Goal: Register for event/course

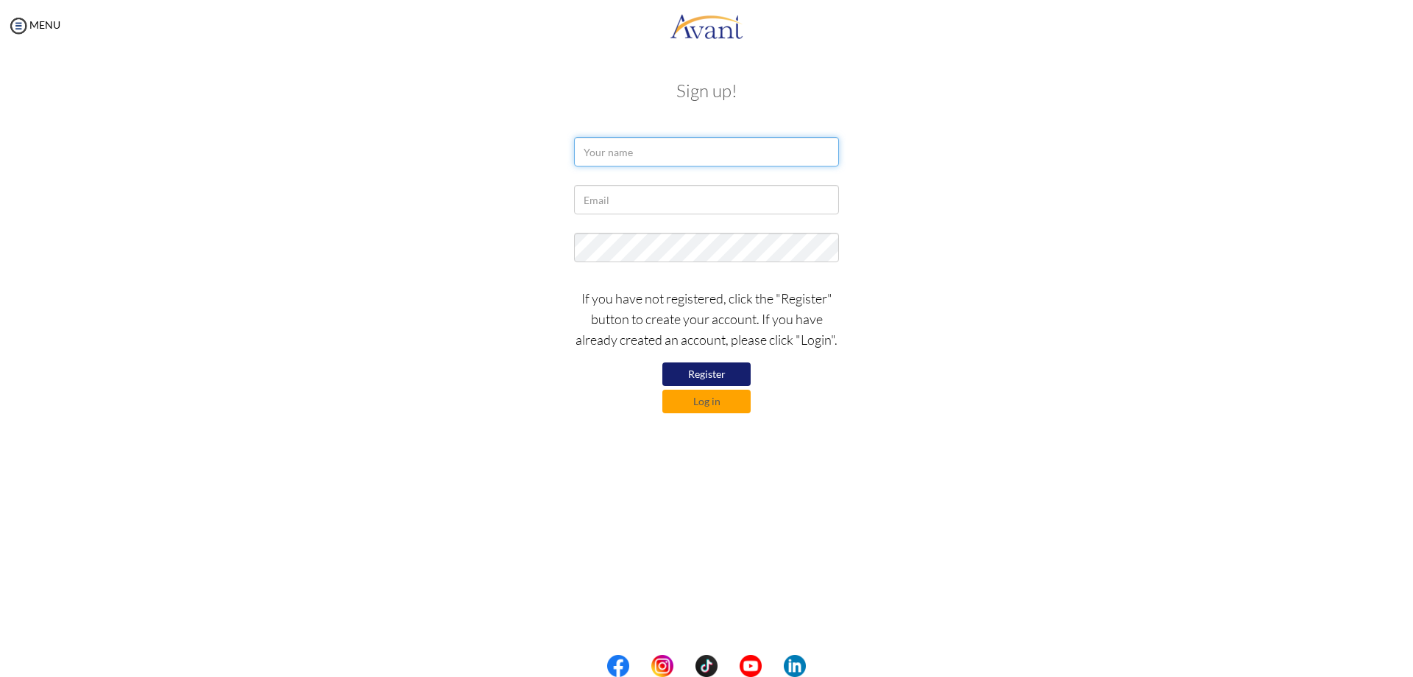
click at [695, 150] on input "text" at bounding box center [706, 151] width 265 height 29
type input "Khanina [PERSON_NAME]"
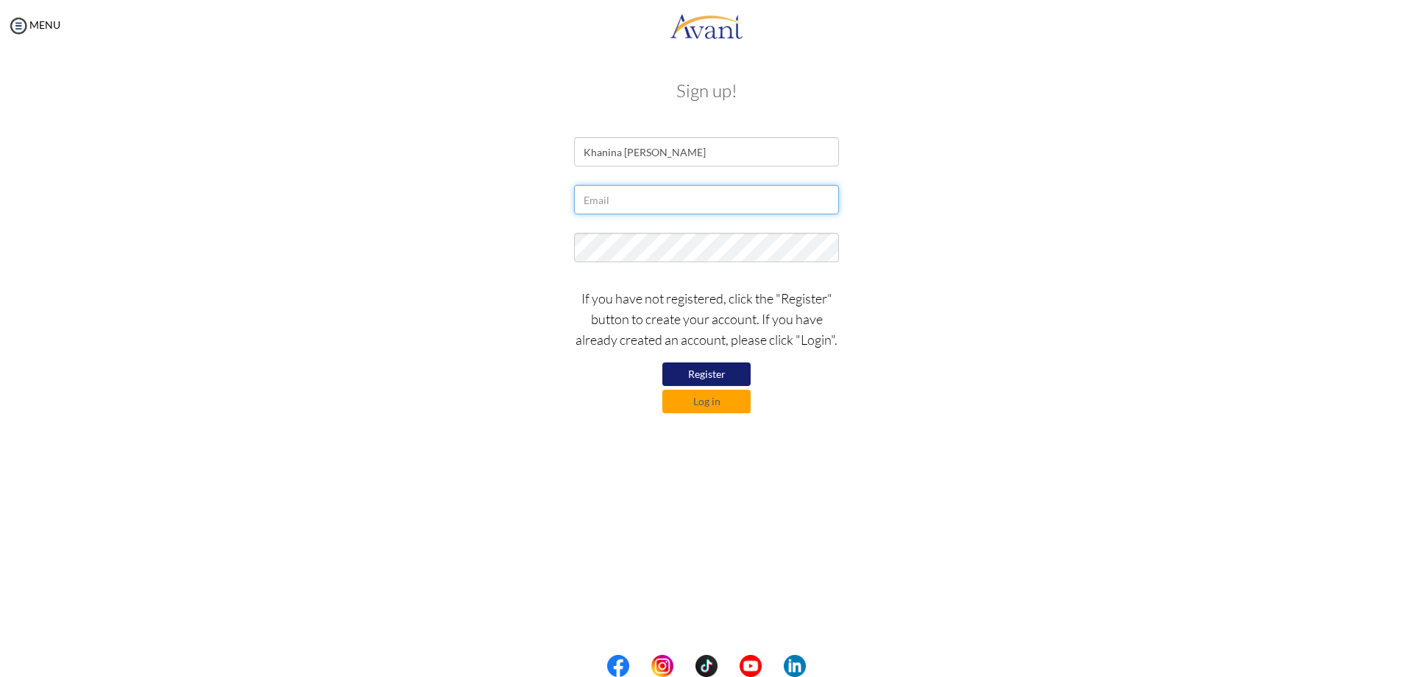
click at [685, 202] on input "text" at bounding box center [706, 199] width 265 height 29
type input "[EMAIL_ADDRESS][DOMAIN_NAME]"
click at [727, 370] on button "Register" at bounding box center [707, 374] width 88 height 24
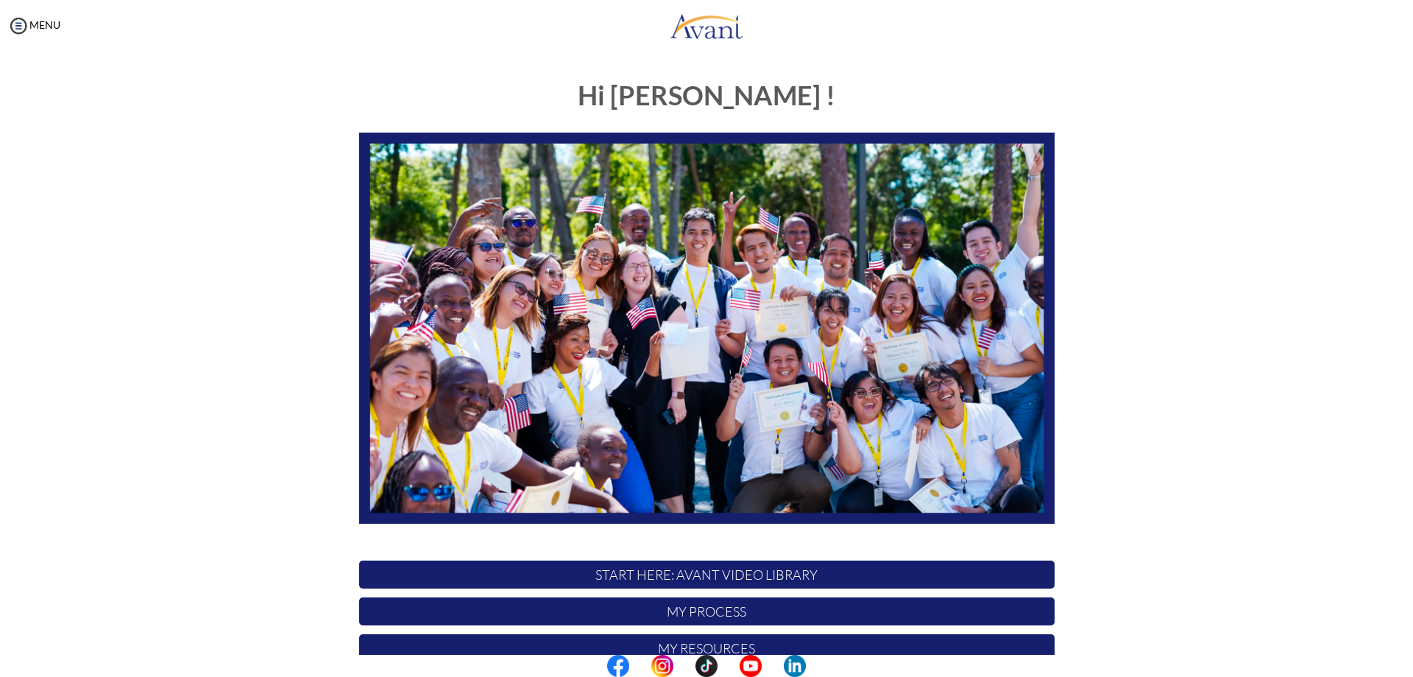
click at [742, 611] on p "My Process" at bounding box center [707, 611] width 696 height 28
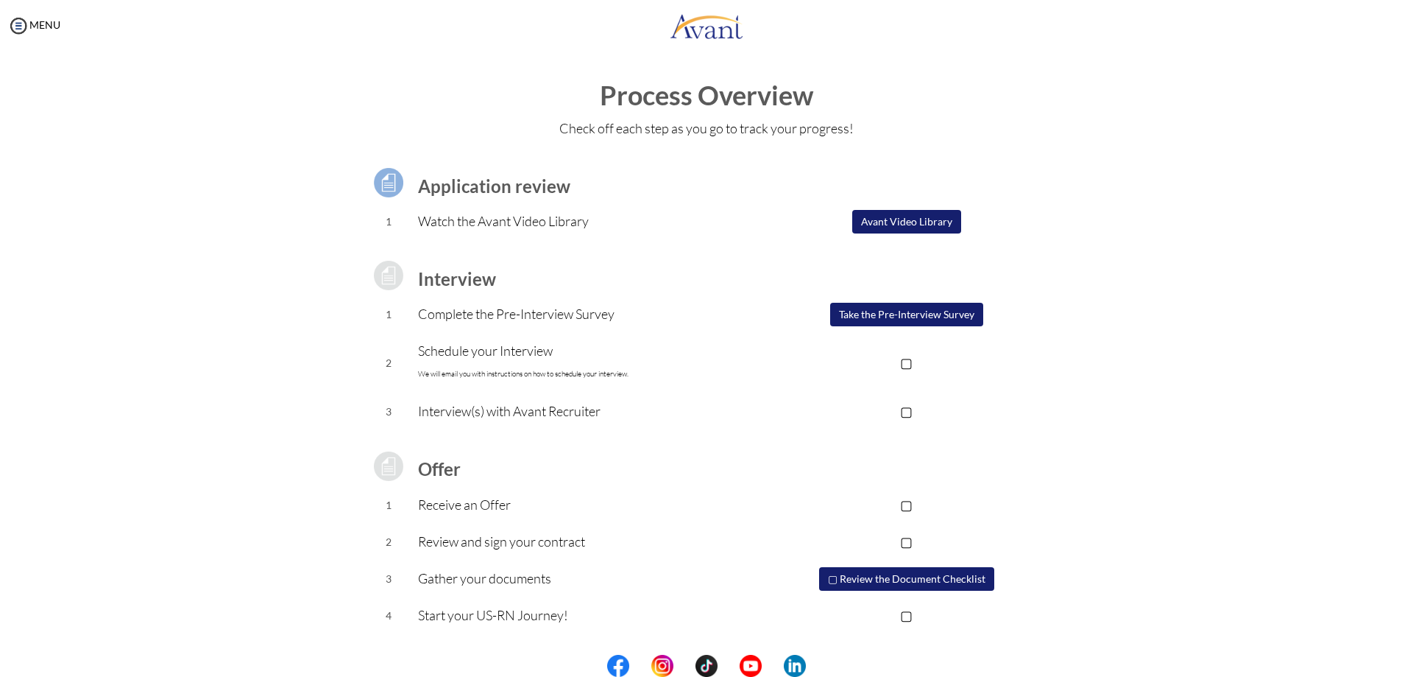
click at [898, 220] on button "Avant Video Library" at bounding box center [906, 222] width 109 height 24
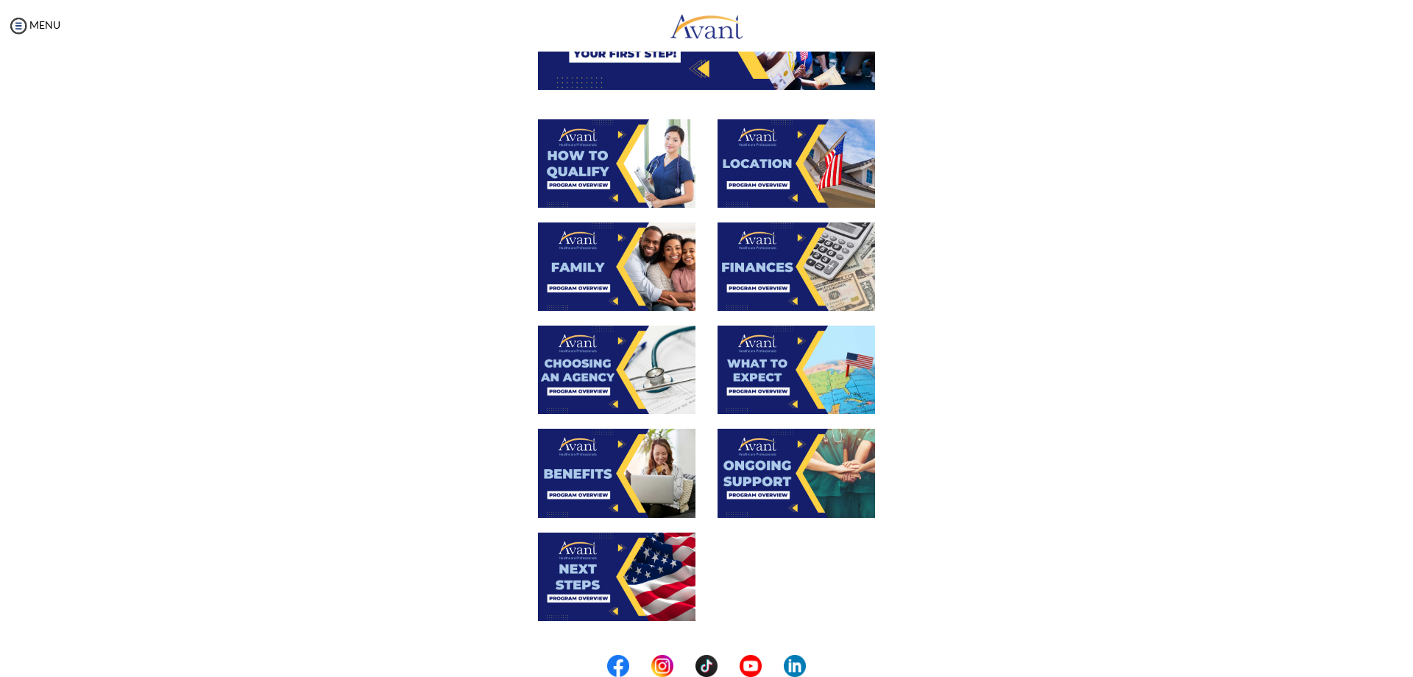
scroll to position [188, 0]
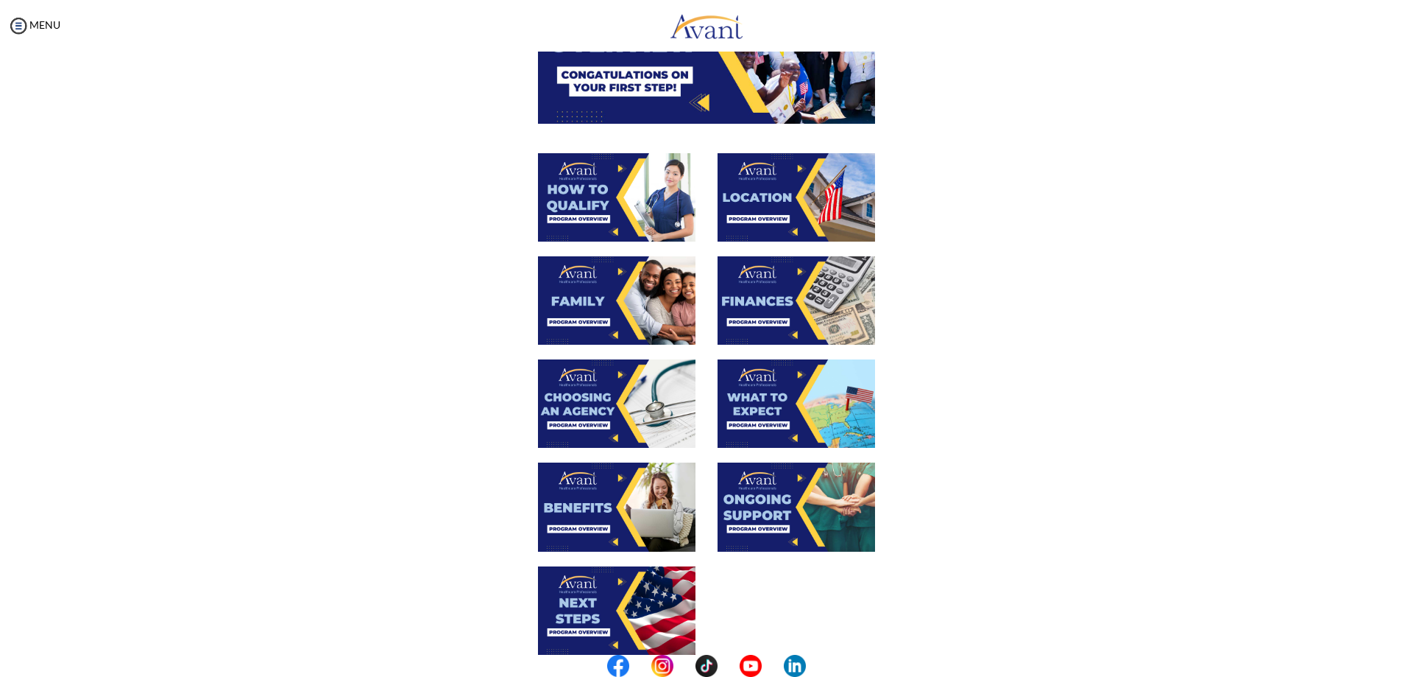
click at [576, 205] on img at bounding box center [617, 197] width 158 height 88
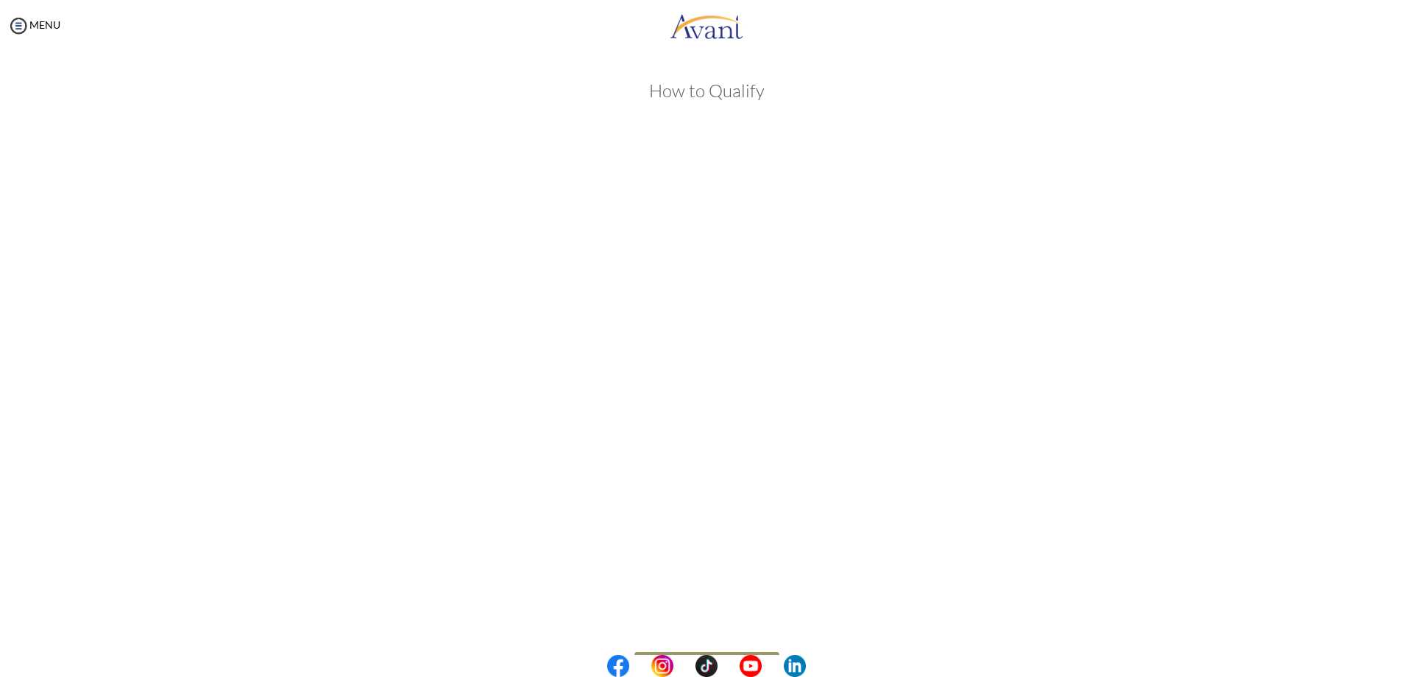
scroll to position [48, 0]
click at [710, 615] on button "Back to Avant Video Library" at bounding box center [707, 616] width 145 height 24
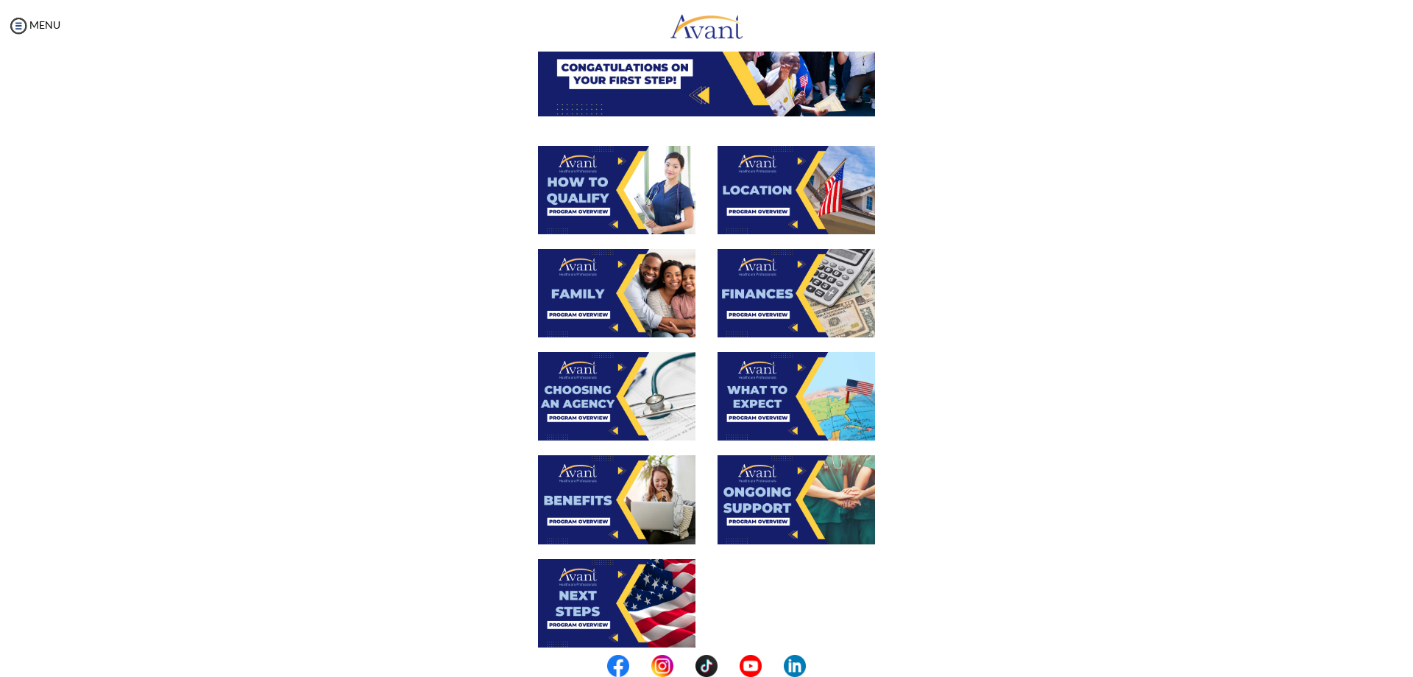
scroll to position [41, 0]
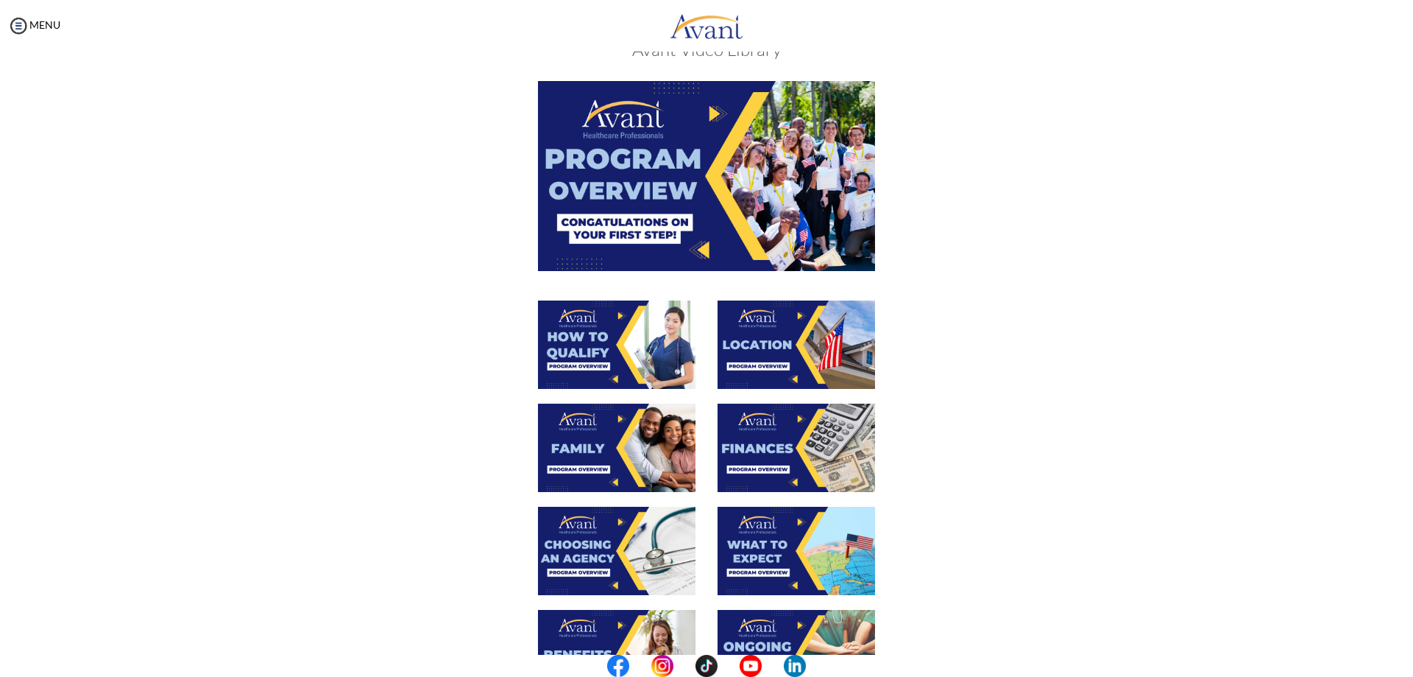
click at [736, 361] on img at bounding box center [797, 344] width 158 height 88
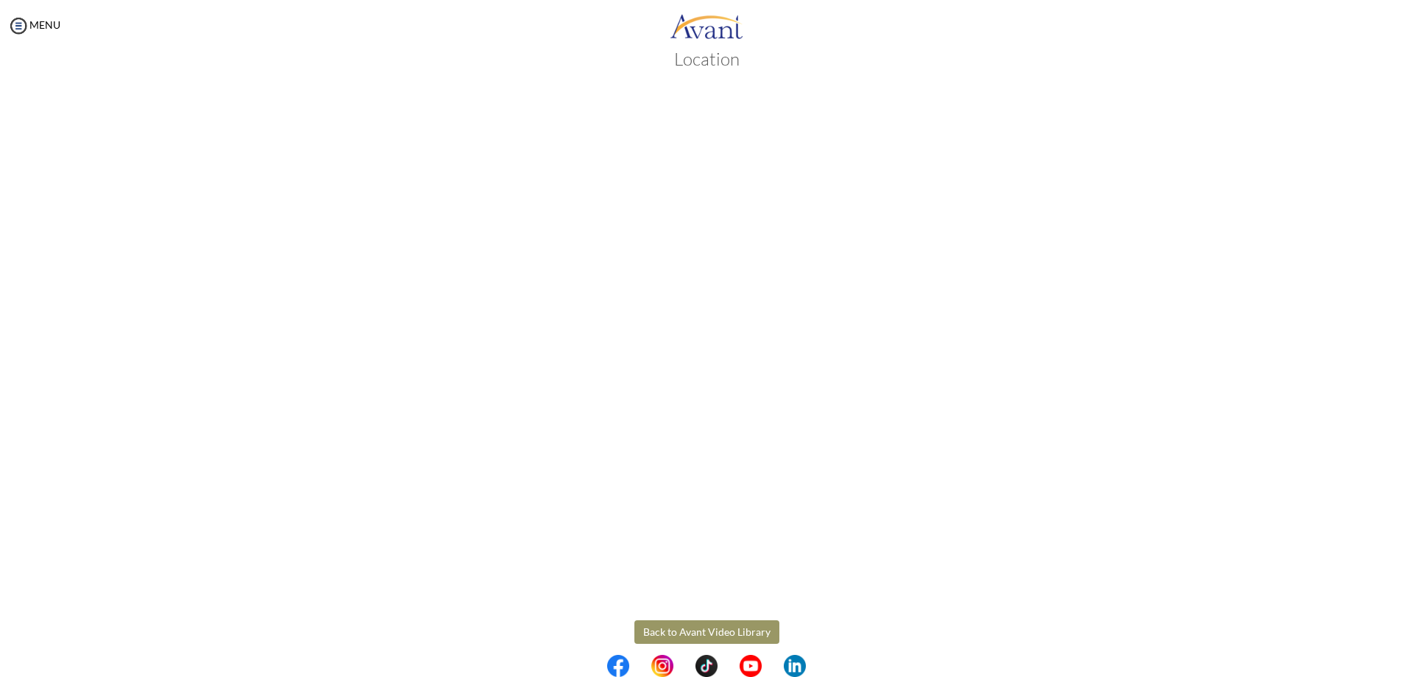
scroll to position [48, 0]
click at [674, 616] on button "Back to Avant Video Library" at bounding box center [707, 616] width 145 height 24
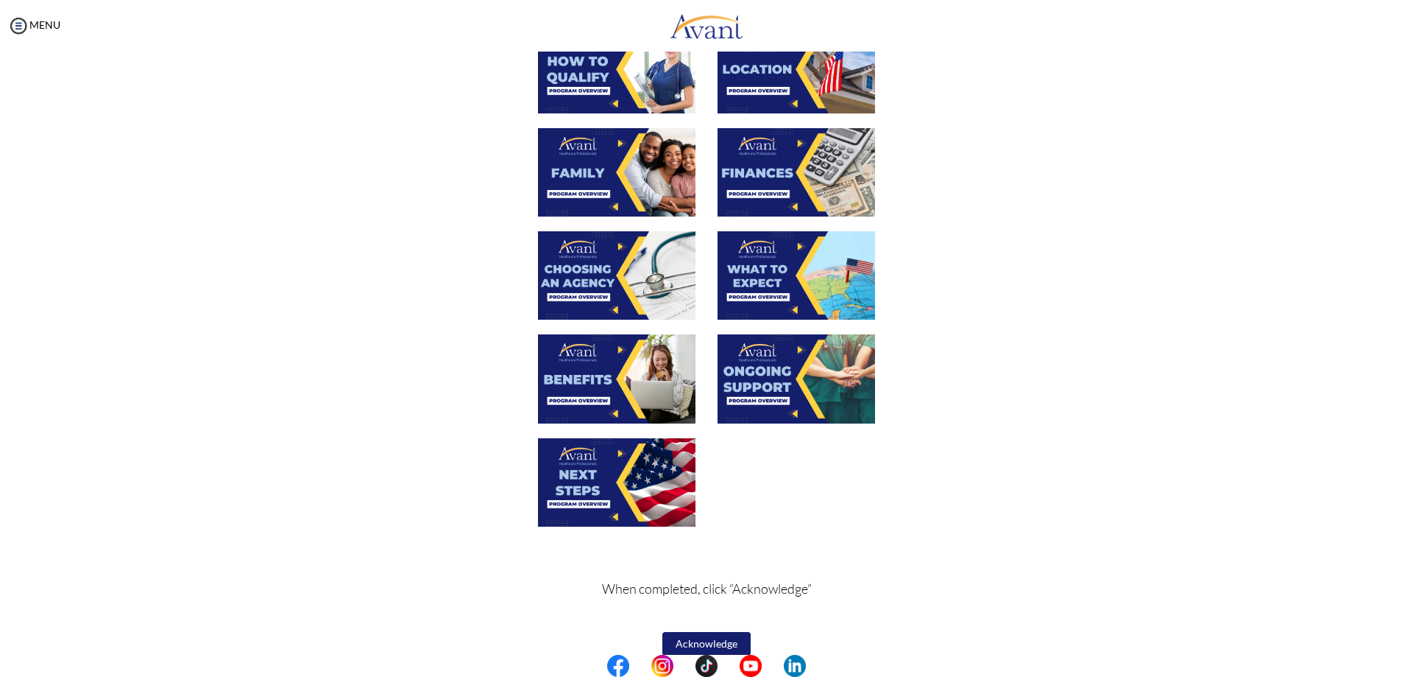
scroll to position [336, 0]
